Goal: Find specific page/section: Find specific page/section

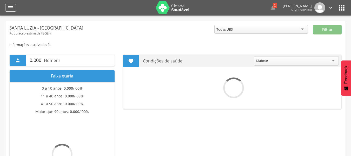
click at [12, 7] on icon "" at bounding box center [11, 8] width 6 height 6
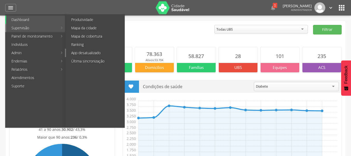
click at [90, 54] on link "App desatualizado" at bounding box center [95, 53] width 58 height 8
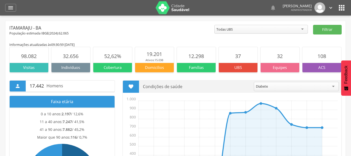
click at [343, 9] on icon "" at bounding box center [341, 8] width 8 height 8
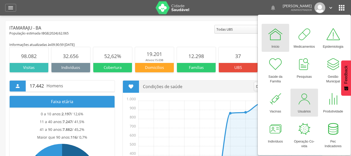
click at [309, 109] on div "Usuários" at bounding box center [304, 110] width 13 height 7
